Goal: Information Seeking & Learning: Find specific fact

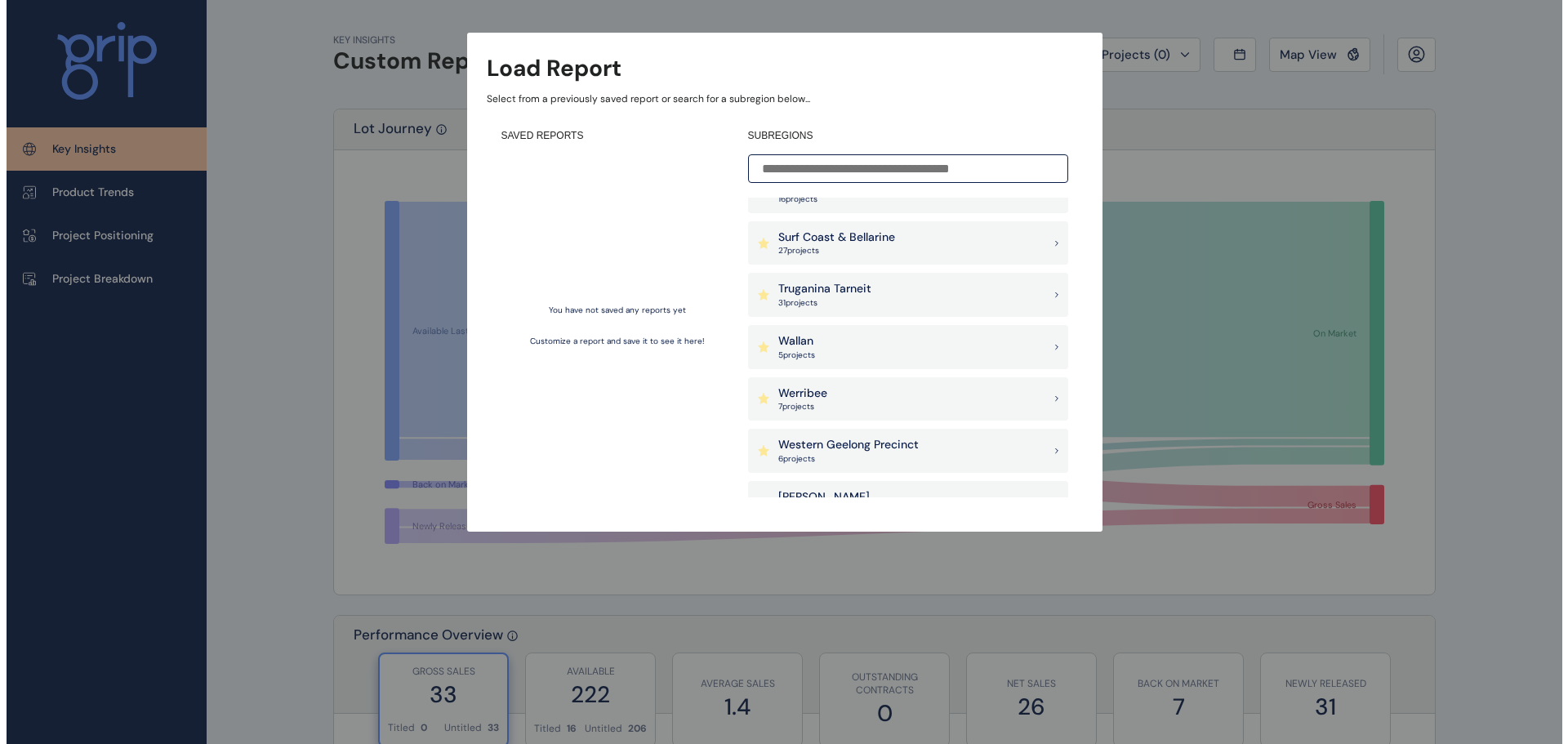
scroll to position [1388, 0]
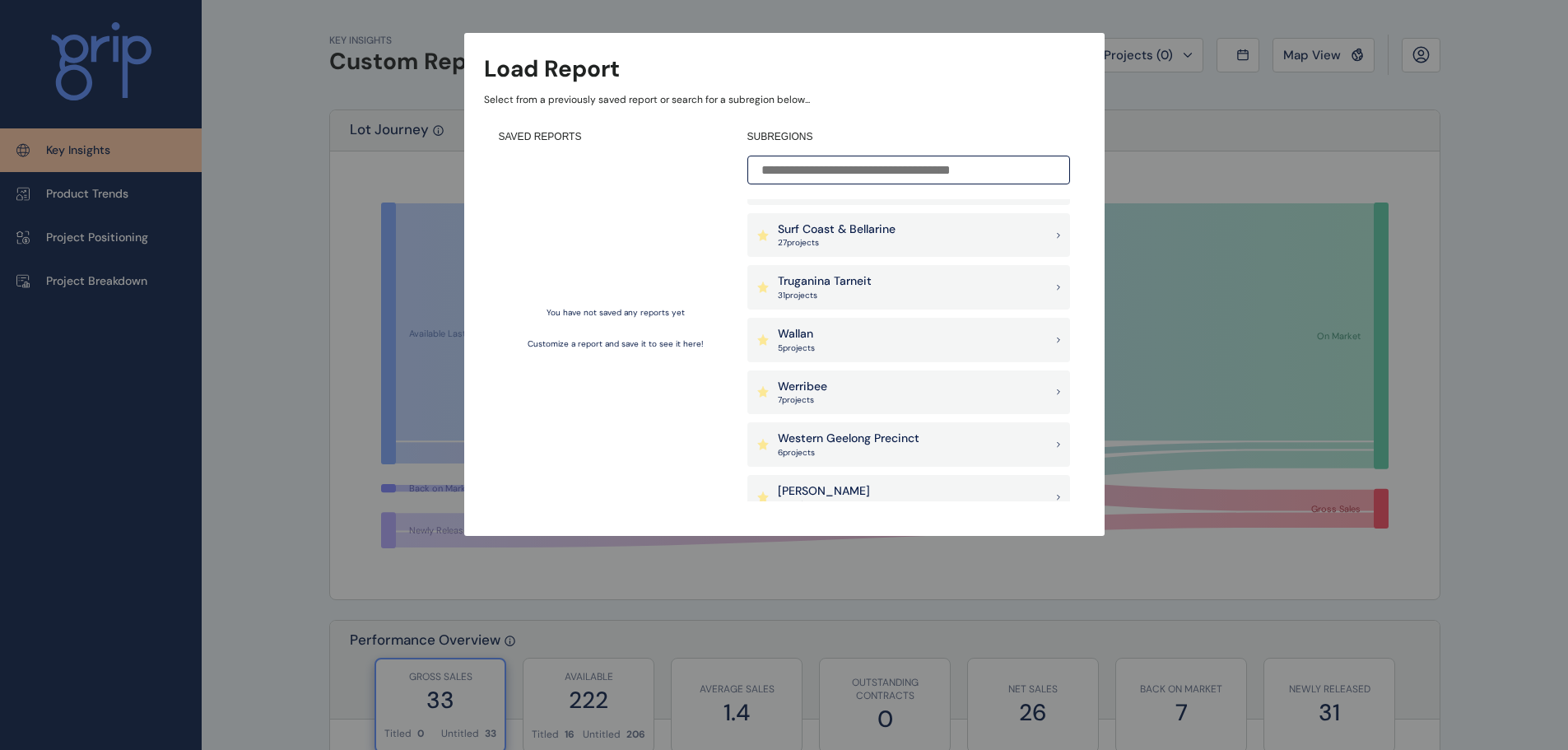
click at [835, 282] on p "Truganina Tarneit" at bounding box center [825, 280] width 94 height 16
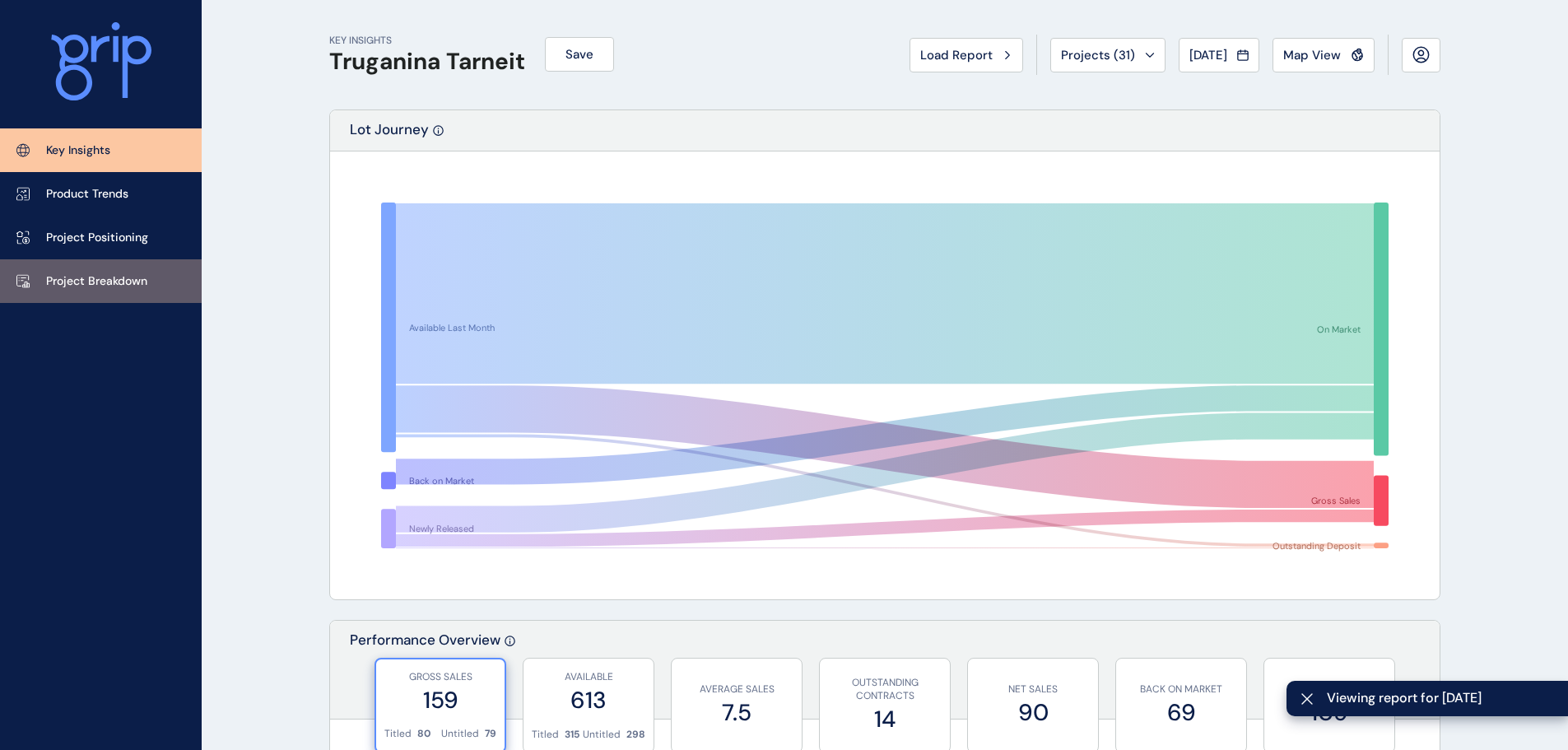
click at [77, 286] on p "Project Breakdown" at bounding box center [97, 280] width 102 height 16
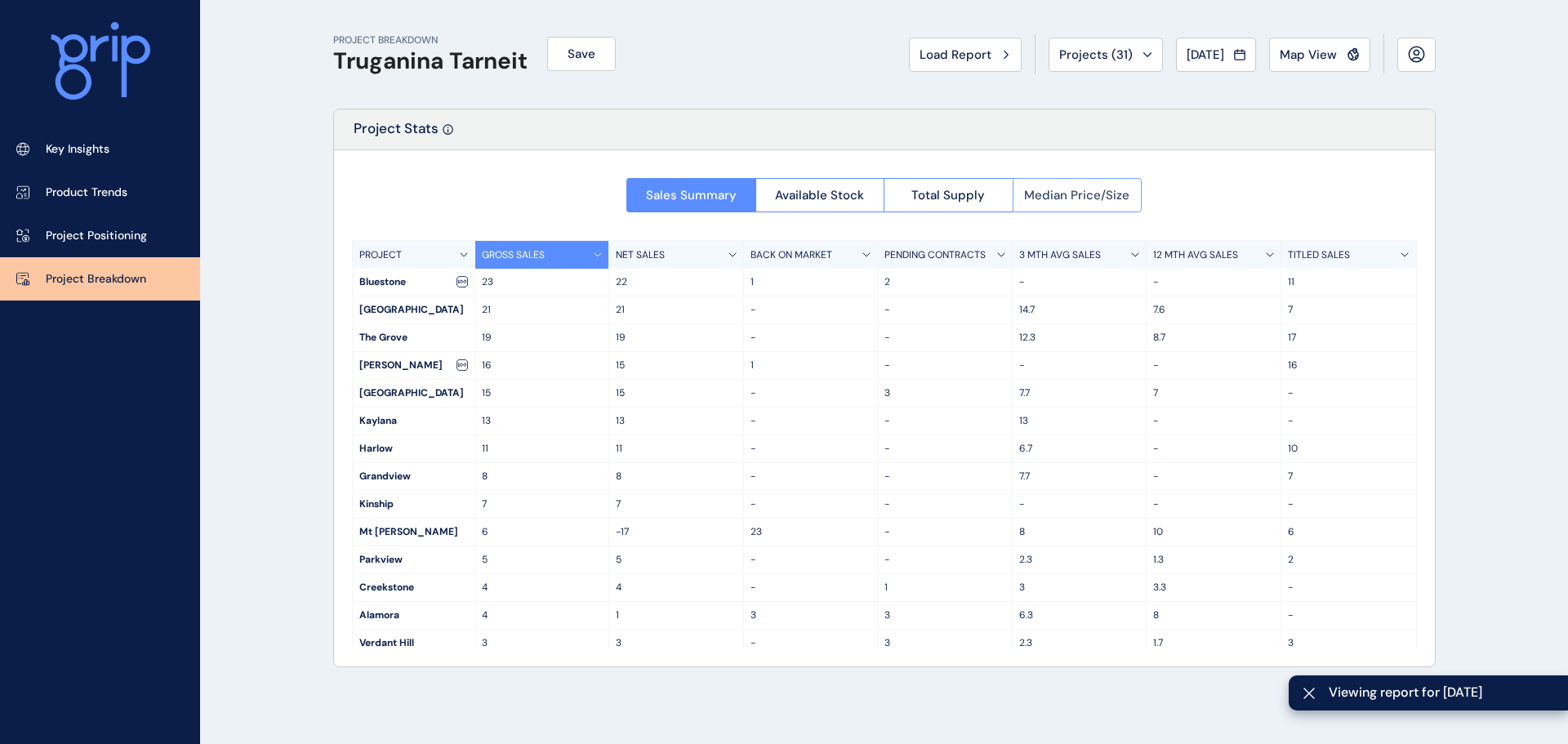
click at [1074, 199] on span "Median Price/Size" at bounding box center [1076, 194] width 105 height 16
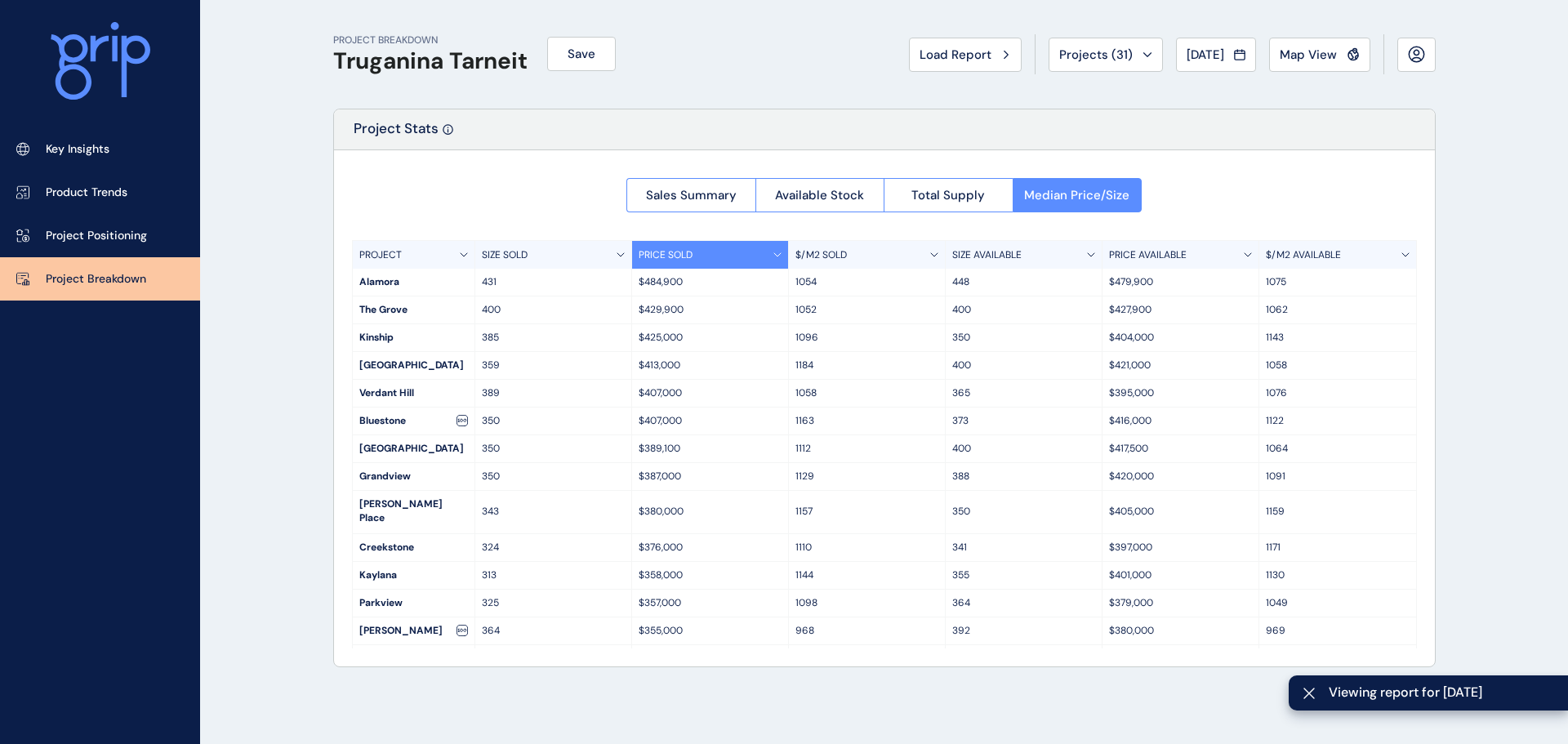
click at [1323, 252] on p "$/M2 AVAILABLE" at bounding box center [1303, 255] width 75 height 14
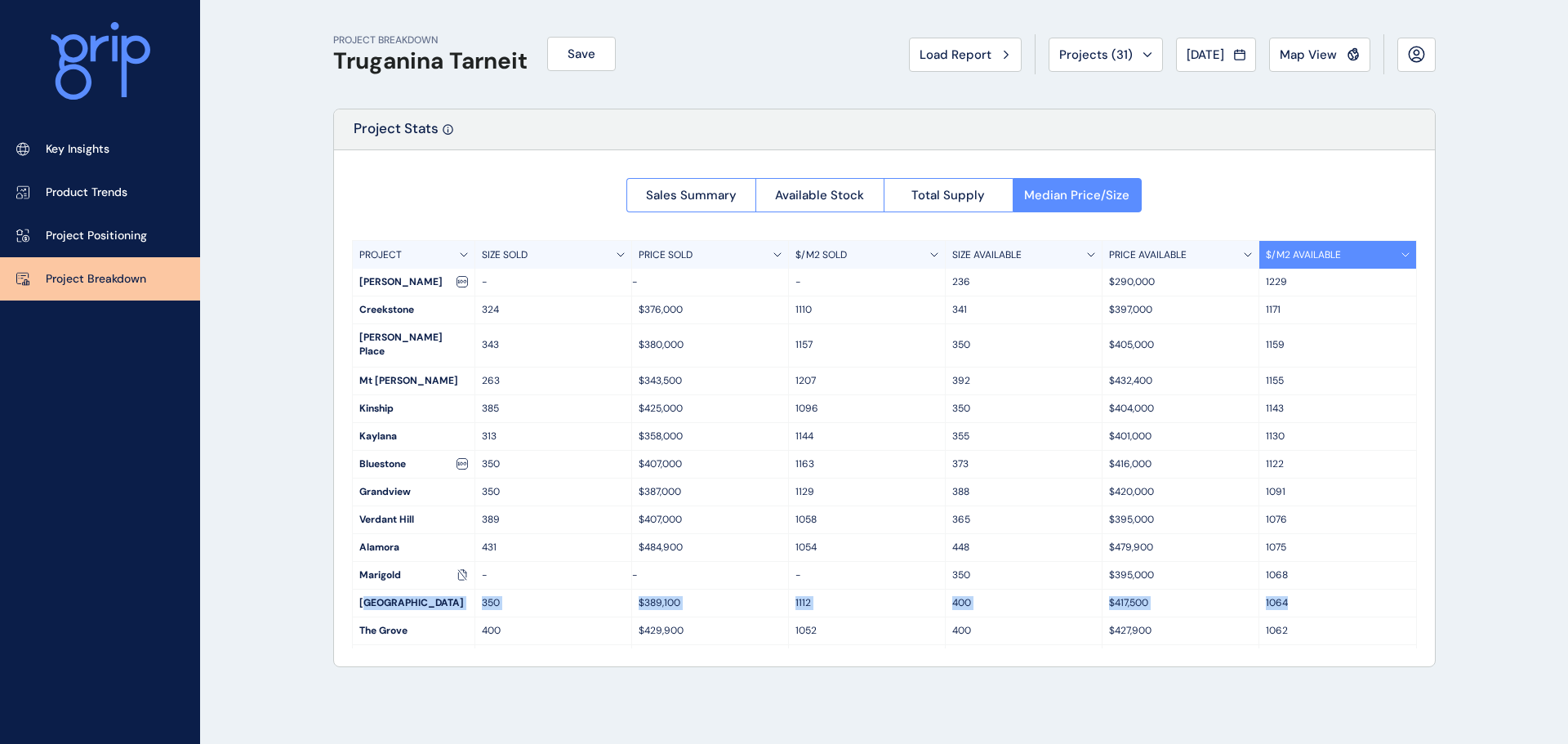
drag, startPoint x: 364, startPoint y: 585, endPoint x: 1290, endPoint y: 580, distance: 926.0
click at [1290, 590] on div "[GEOGRAPHIC_DATA] 350 $389,100 1112 400 $417,500 1064" at bounding box center [884, 604] width 1063 height 28
click at [295, 349] on div "PROJECT BREAKDOWN Truganina Tarneit Save Load Report Projects ( 31 ) [DATE] 202…" at bounding box center [784, 372] width 1568 height 744
